Goal: Navigation & Orientation: Find specific page/section

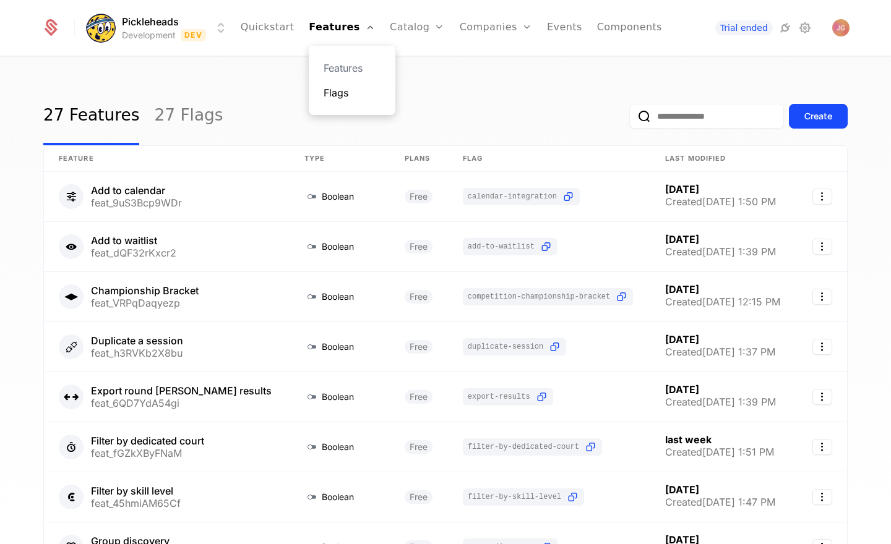
click at [355, 88] on link "Flags" at bounding box center [351, 92] width 57 height 15
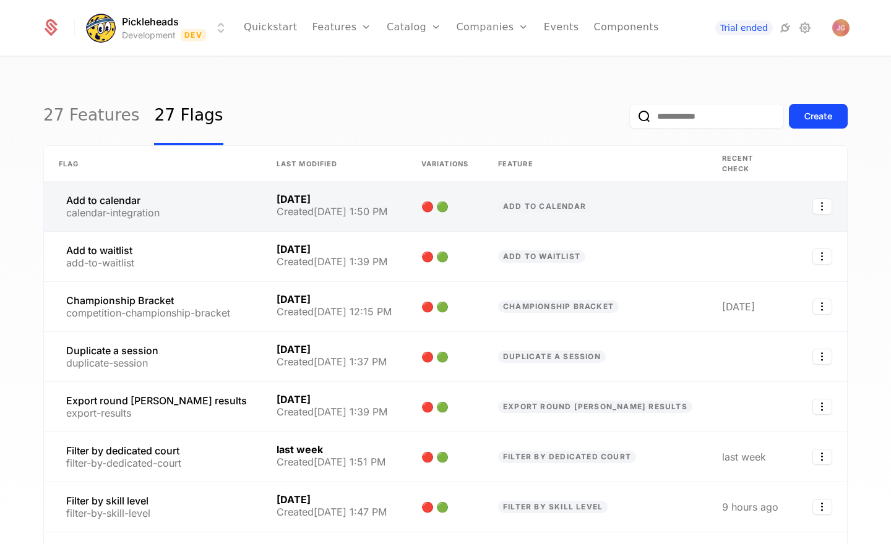
click at [224, 196] on link at bounding box center [153, 206] width 218 height 49
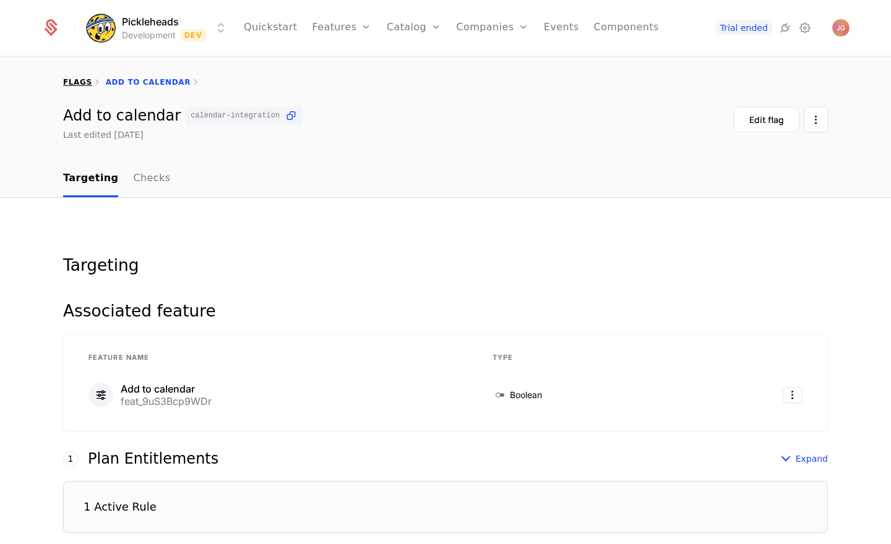
click at [81, 81] on link "flags" at bounding box center [77, 82] width 29 height 9
